Goal: Book appointment/travel/reservation

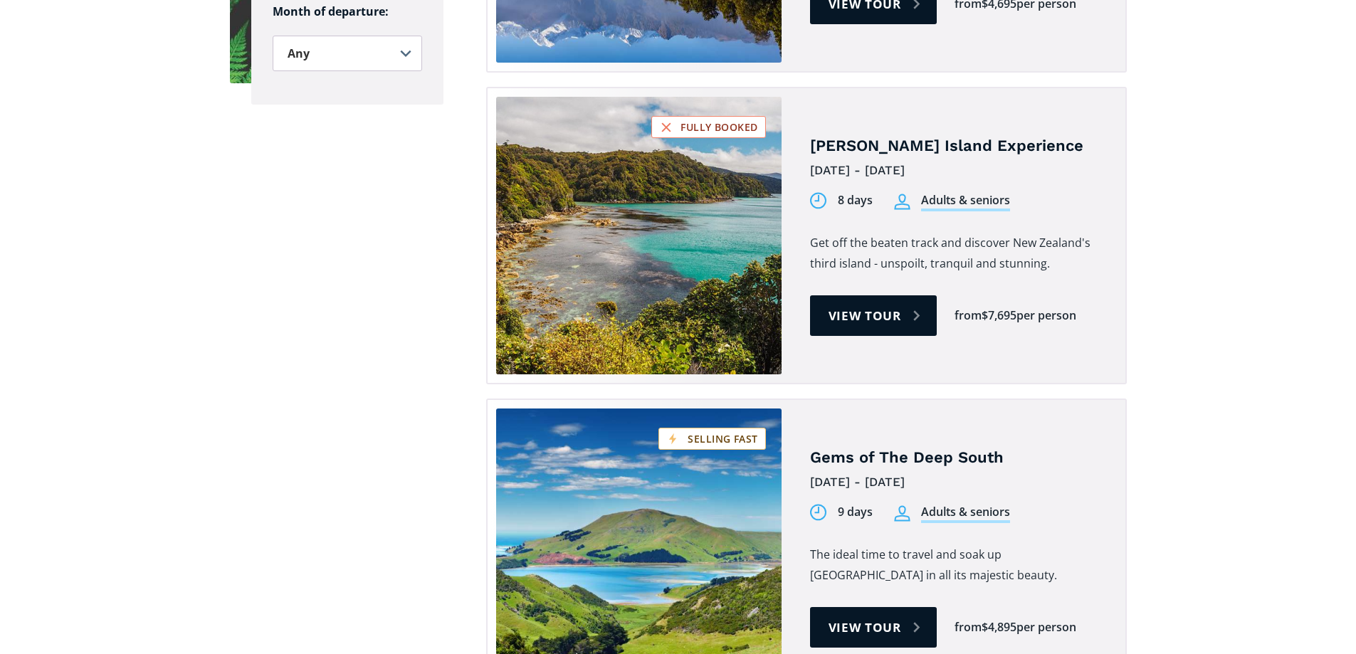
scroll to position [1281, 0]
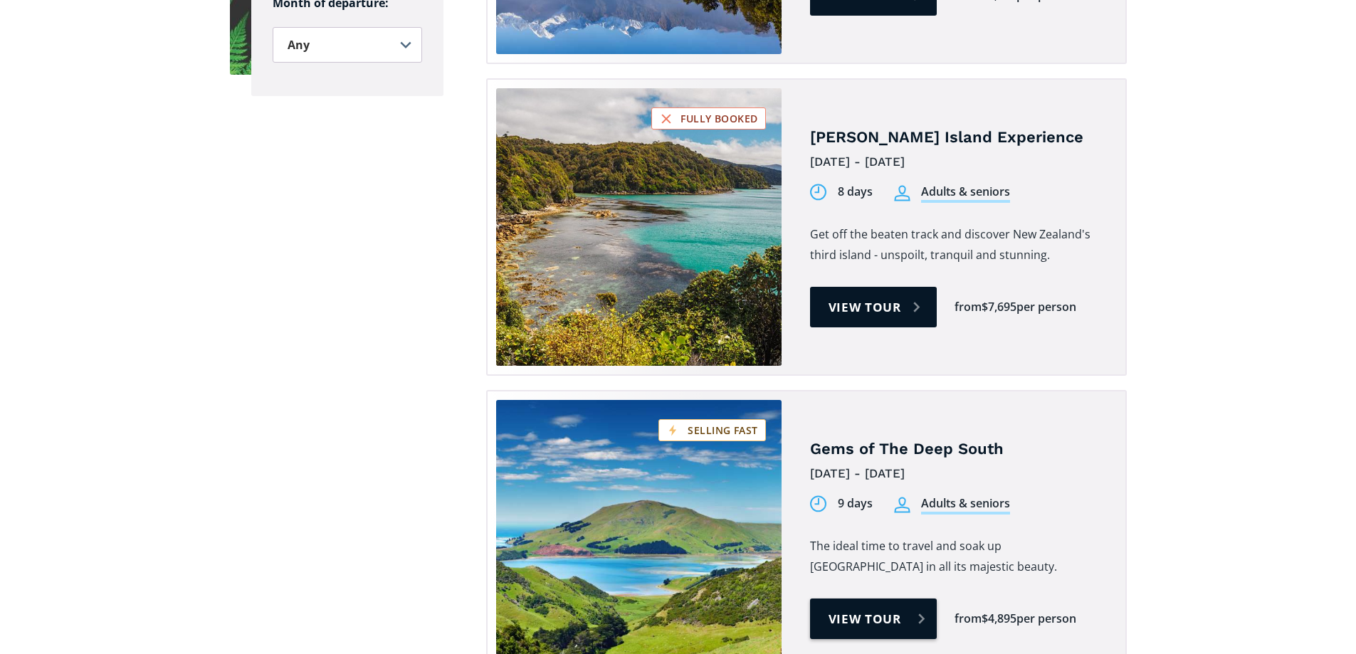
click at [882, 598] on link "View tour" at bounding box center [873, 618] width 127 height 41
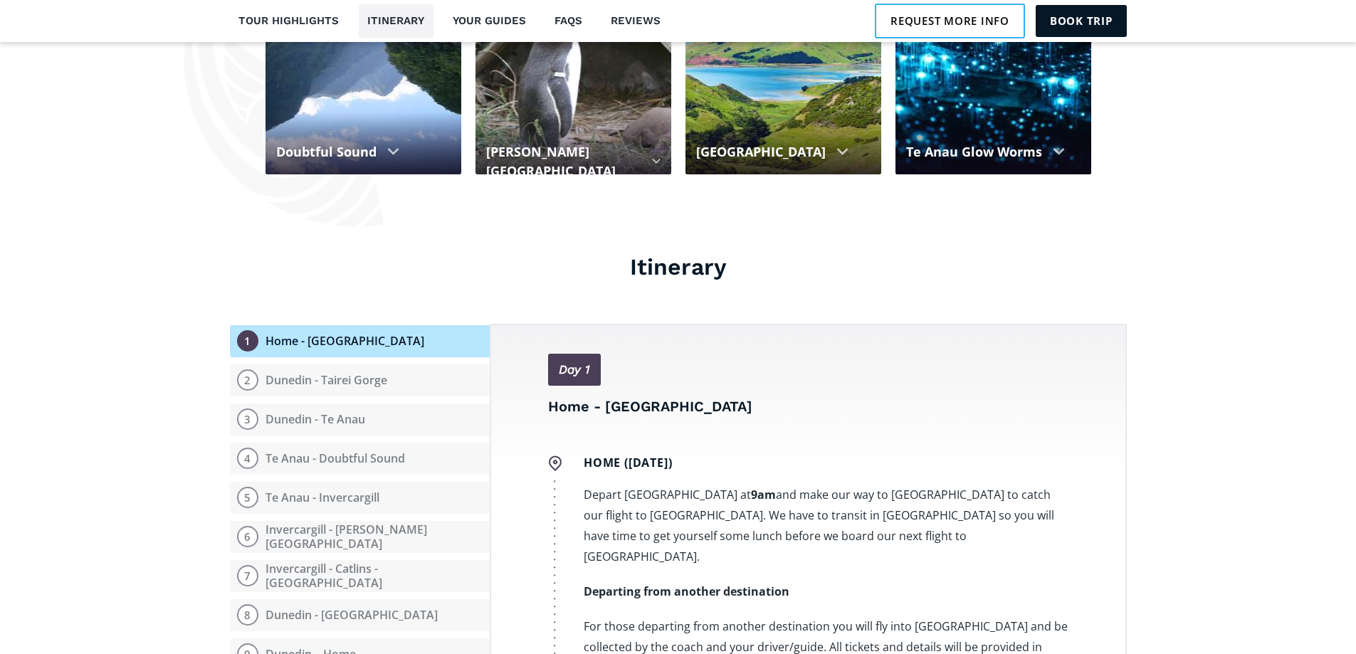
scroll to position [1423, 0]
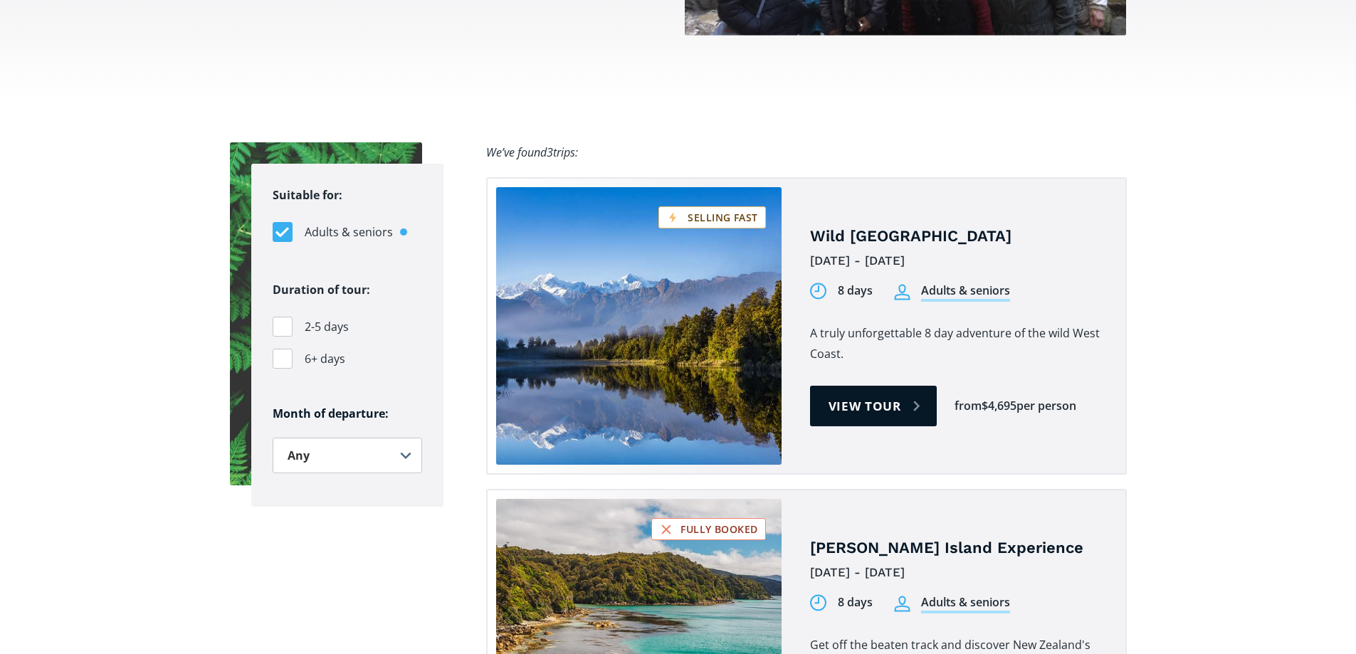
scroll to position [845, 0]
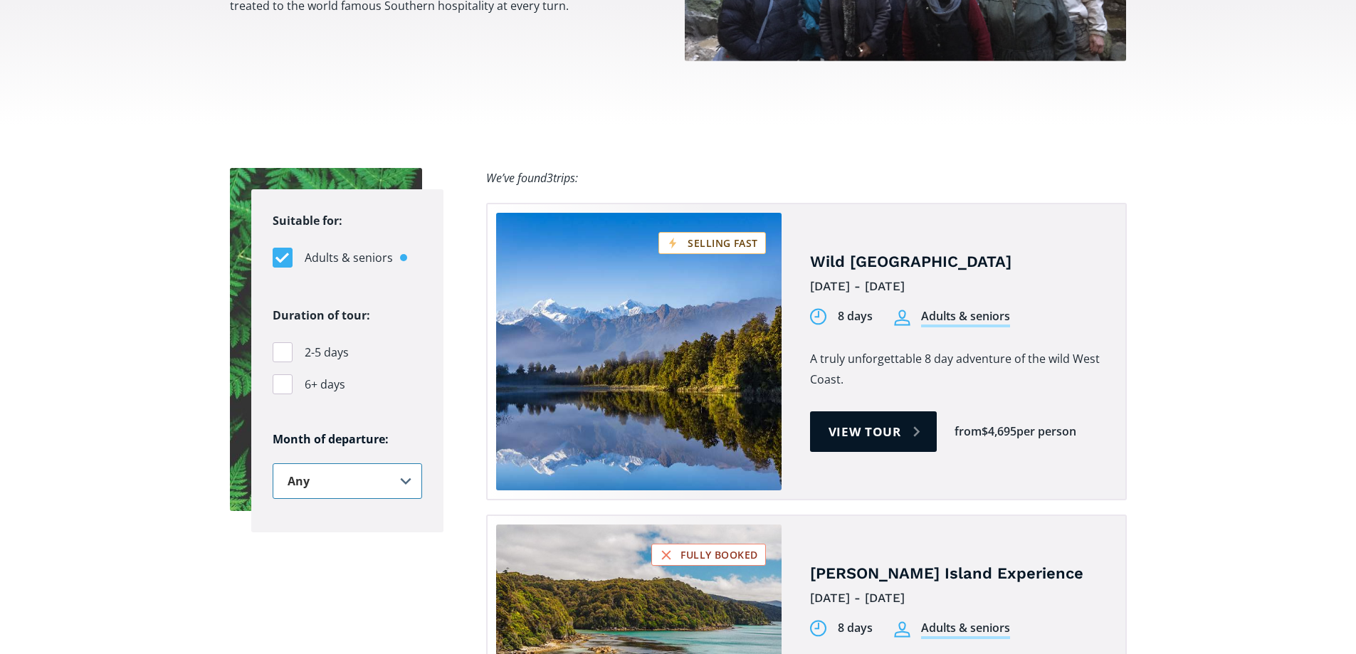
click at [405, 463] on select "Any January February March April May June July August September October Novembe…" at bounding box center [347, 481] width 149 height 36
select select ".november"
click at [273, 463] on select "Any January February March April May June July August September October Novembe…" at bounding box center [347, 481] width 149 height 36
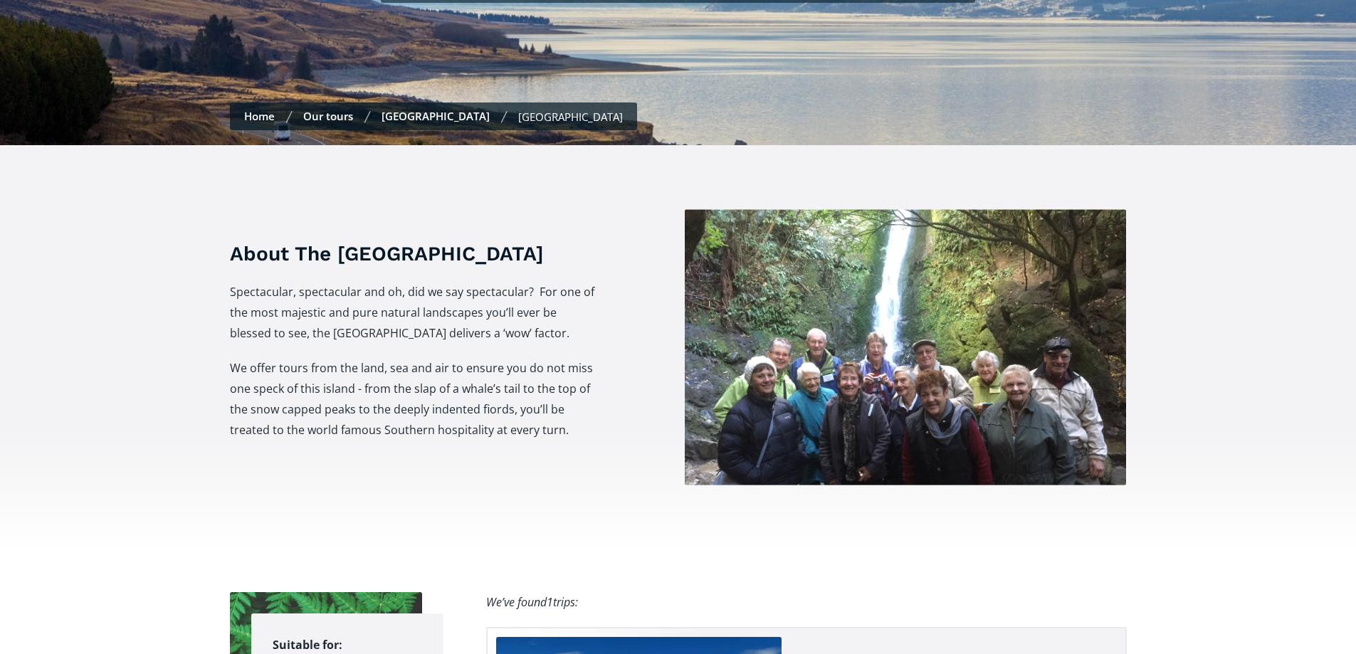
scroll to position [418, 0]
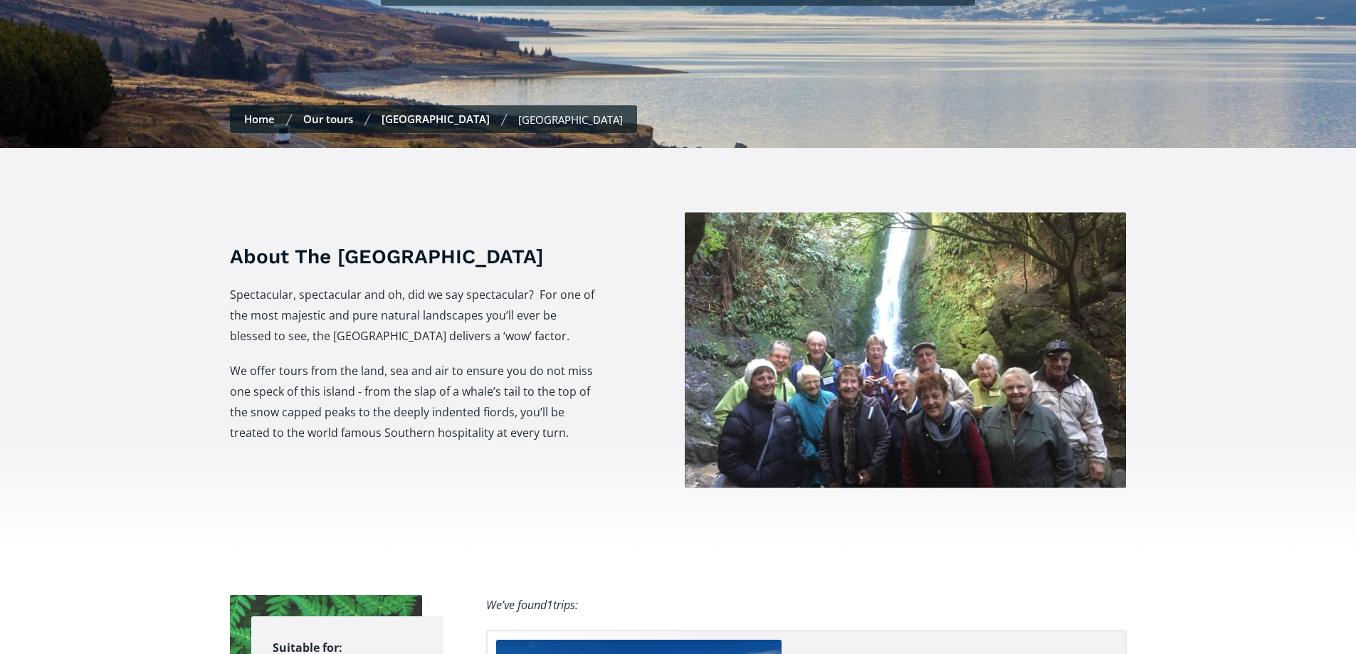
click at [341, 112] on link "Our tours" at bounding box center [328, 119] width 50 height 14
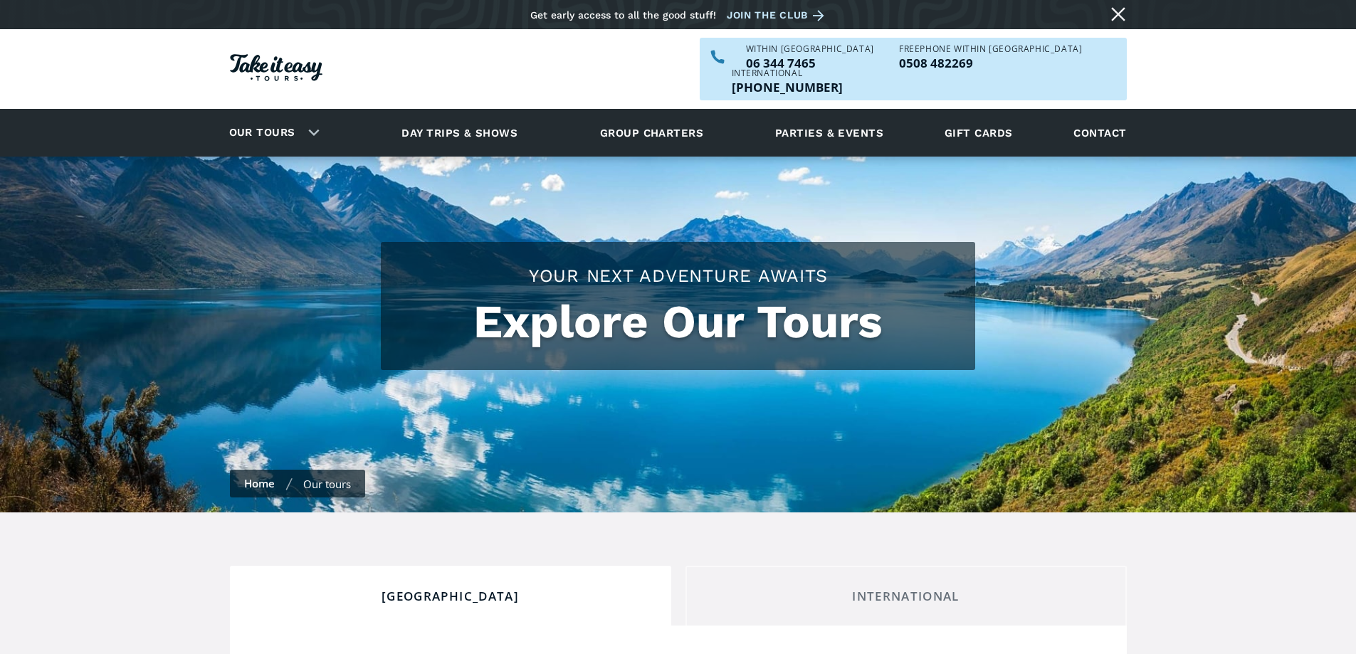
checkbox input "true"
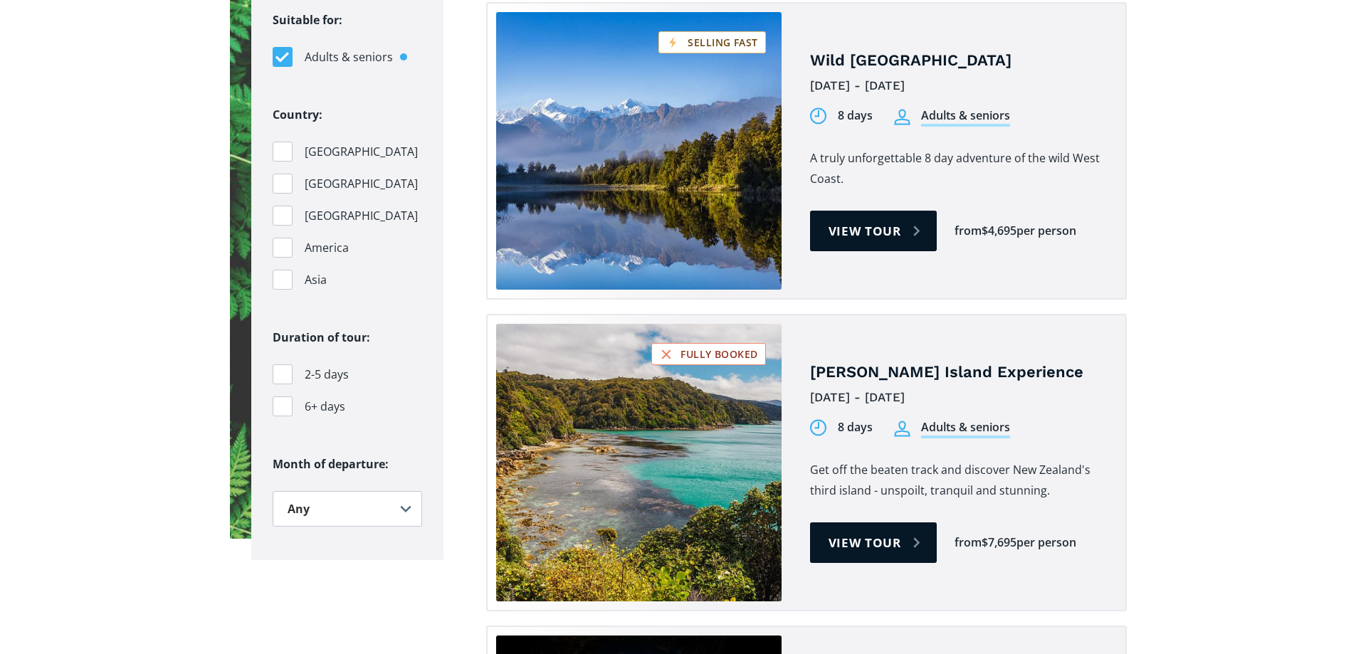
scroll to position [1494, 0]
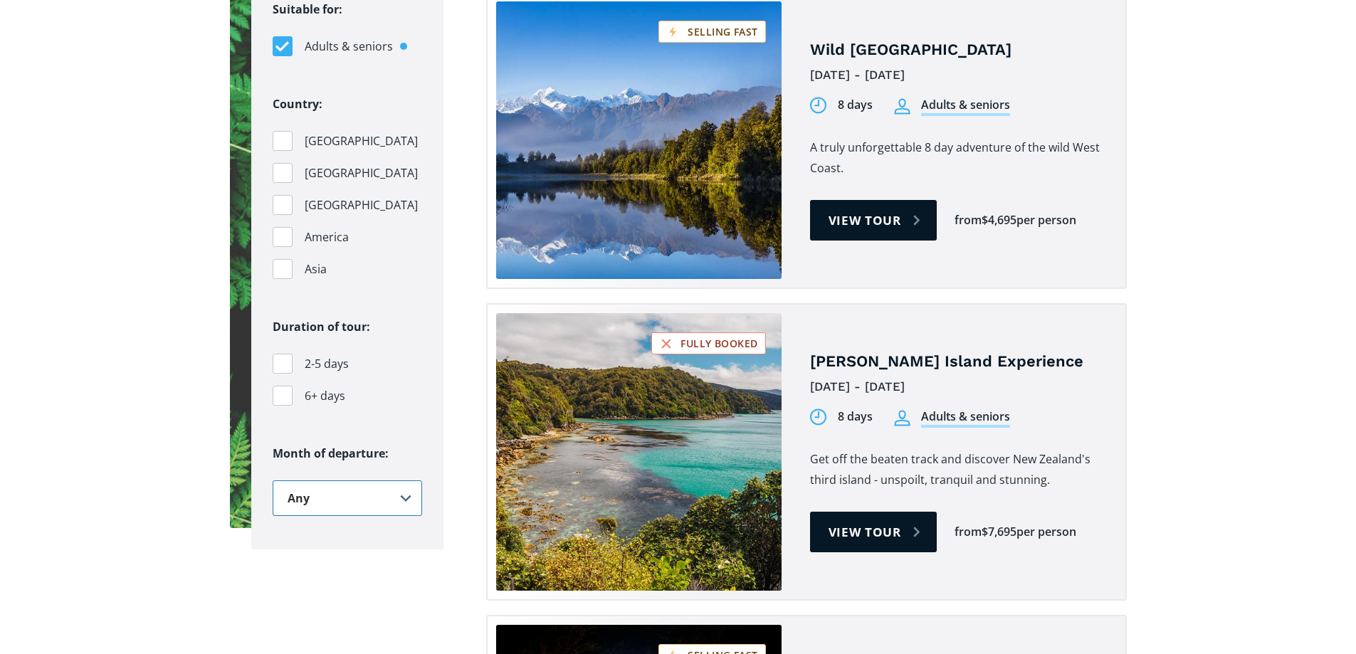
click at [409, 480] on select "Any January February March April May June July August September October Novembe…" at bounding box center [347, 498] width 149 height 36
select select ".november"
click at [273, 480] on select "Any January February March April May June July August September October Novembe…" at bounding box center [347, 498] width 149 height 36
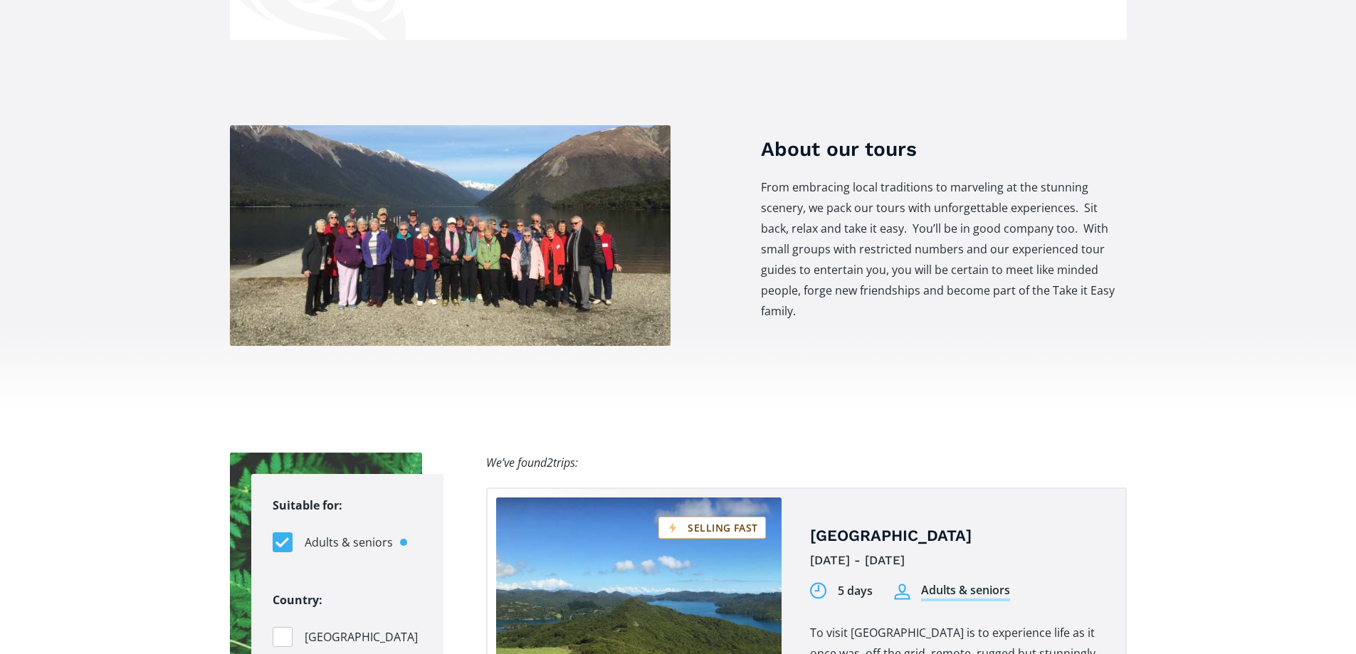
scroll to position [996, 0]
